Goal: Task Accomplishment & Management: Use online tool/utility

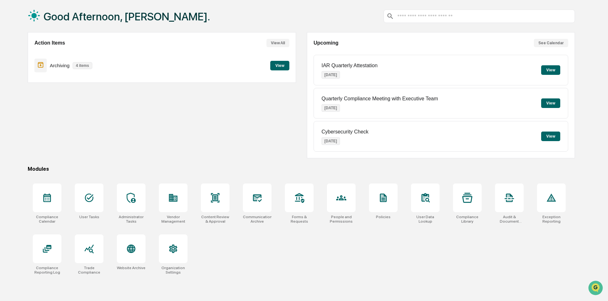
scroll to position [30, 0]
click at [209, 203] on div at bounding box center [215, 197] width 29 height 29
click at [252, 200] on div at bounding box center [257, 197] width 29 height 29
click at [253, 196] on icon at bounding box center [257, 198] width 9 height 8
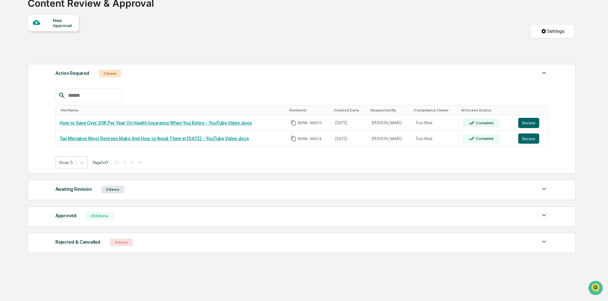
scroll to position [58, 0]
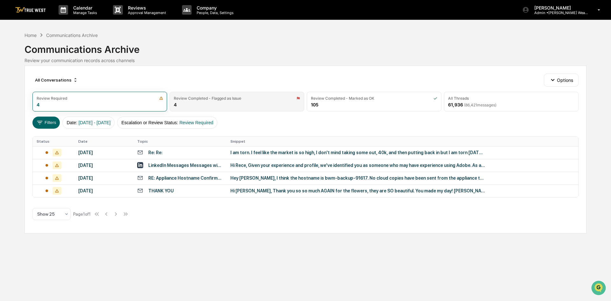
click at [227, 96] on div "Review Completed - Flagged as Issue" at bounding box center [207, 98] width 67 height 5
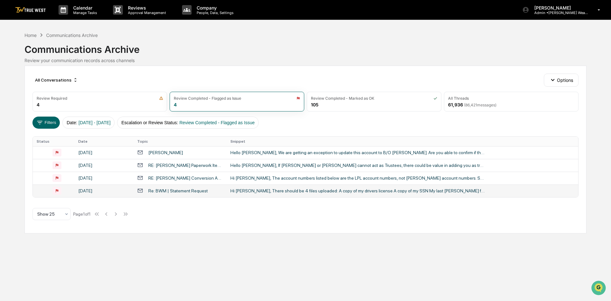
click at [58, 193] on icon at bounding box center [57, 191] width 9 height 8
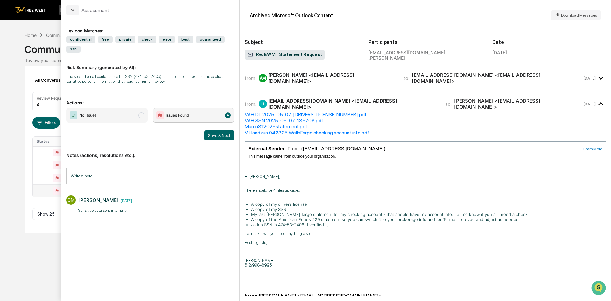
drag, startPoint x: 357, startPoint y: 204, endPoint x: 163, endPoint y: 10, distance: 274.0
click at [163, 10] on div "Assessment" at bounding box center [150, 7] width 178 height 15
click at [75, 13] on button "modal" at bounding box center [72, 10] width 13 height 10
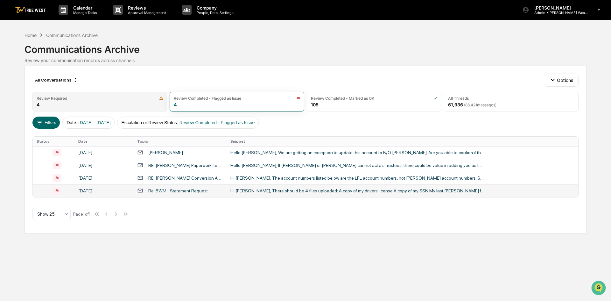
click at [101, 102] on div "Review Required 4" at bounding box center [99, 102] width 135 height 20
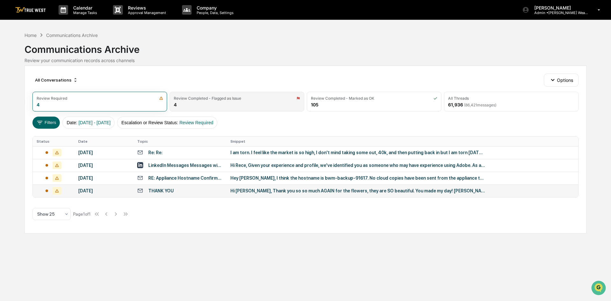
click at [245, 99] on div "Review Completed - Flagged as Issue" at bounding box center [237, 98] width 126 height 5
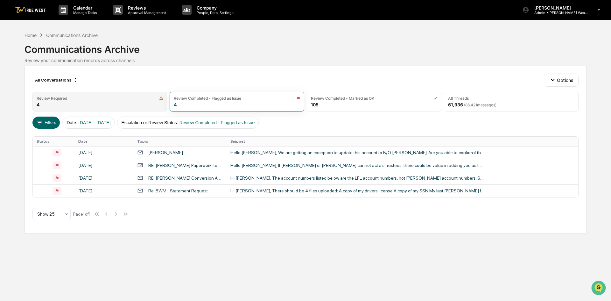
click at [92, 95] on div "Review Required 4" at bounding box center [99, 102] width 135 height 20
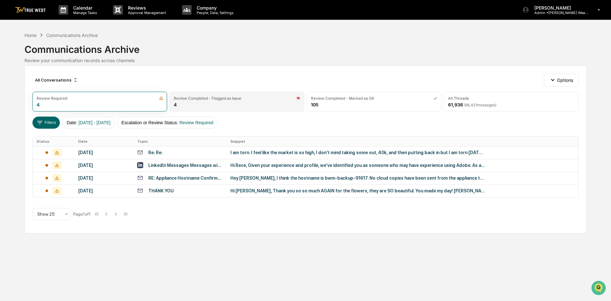
click at [212, 101] on div "Review Completed - Flagged as Issue 4" at bounding box center [237, 102] width 135 height 20
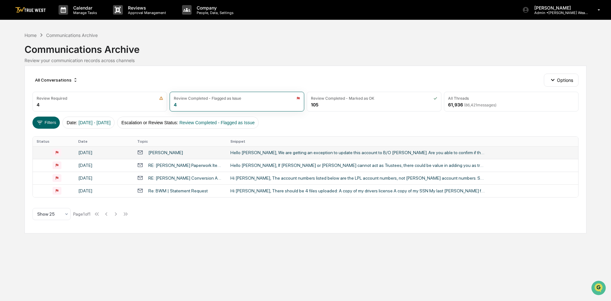
click at [273, 151] on div "Hello [PERSON_NAME], We are getting an exception to update this account to B/O …" at bounding box center [357, 152] width 255 height 5
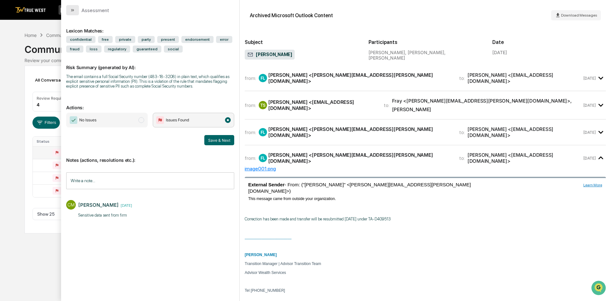
click at [73, 15] on button "modal" at bounding box center [72, 10] width 13 height 10
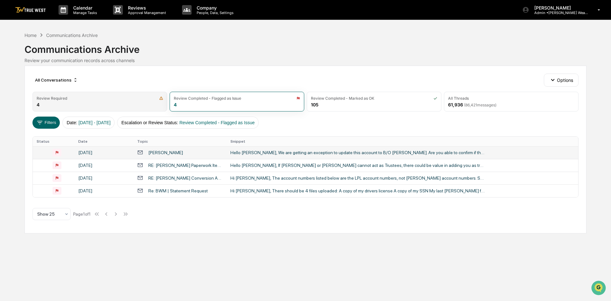
click at [113, 104] on div "Review Required 4" at bounding box center [99, 102] width 135 height 20
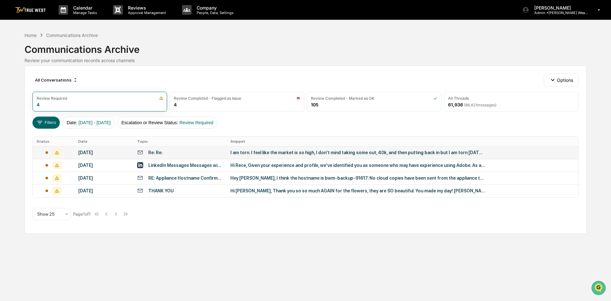
click at [275, 152] on div "I am torn. I feel like the market is so high, I don't mind taking some out, 40k…" at bounding box center [357, 152] width 255 height 5
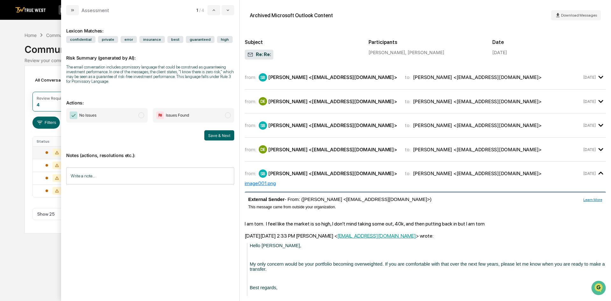
click at [307, 81] on div "SB [PERSON_NAME] <[EMAIL_ADDRESS][DOMAIN_NAME]>" at bounding box center [328, 77] width 138 height 8
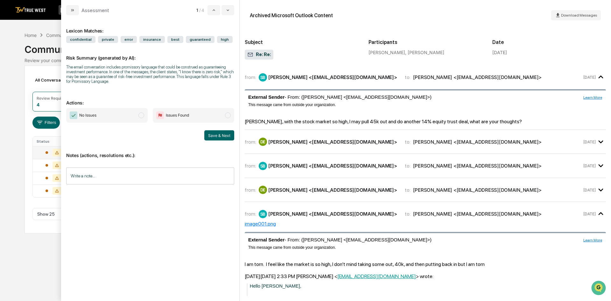
click at [322, 145] on div "DE [PERSON_NAME] <[EMAIL_ADDRESS][DOMAIN_NAME]>" at bounding box center [328, 142] width 138 height 8
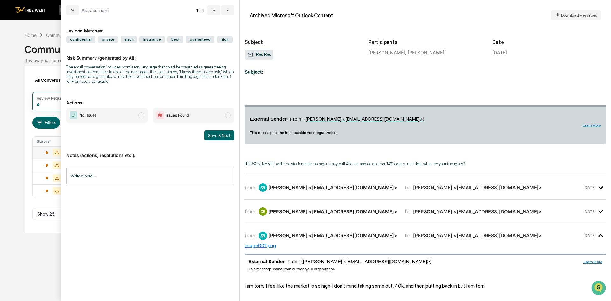
scroll to position [382, 0]
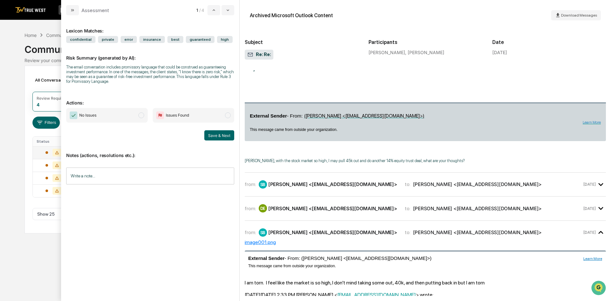
click at [311, 191] on div "from: SB [PERSON_NAME] <[EMAIL_ADDRESS][DOMAIN_NAME]> to: [PERSON_NAME] <[EMAIL…" at bounding box center [425, 185] width 361 height 14
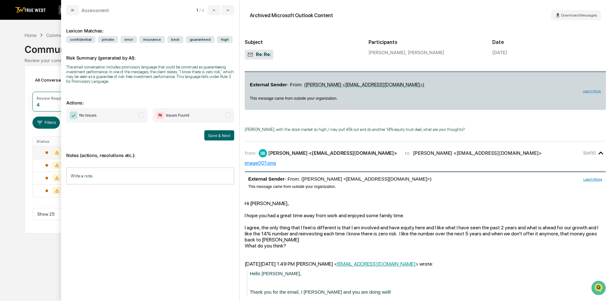
scroll to position [478, 0]
